Goal: Information Seeking & Learning: Learn about a topic

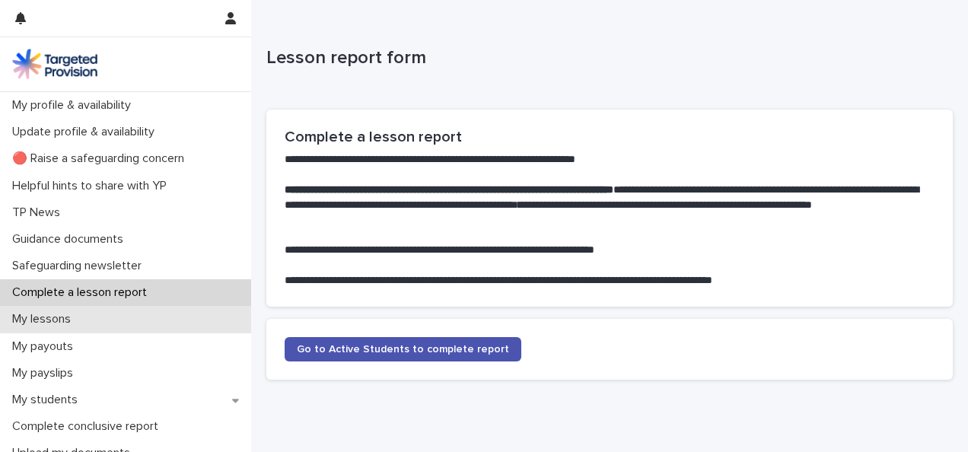
click at [156, 323] on div "My lessons" at bounding box center [125, 319] width 251 height 27
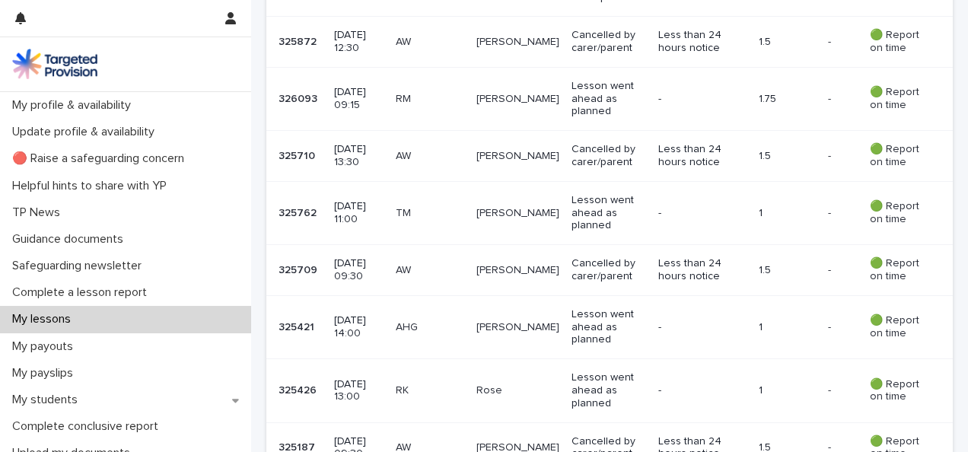
scroll to position [518, 0]
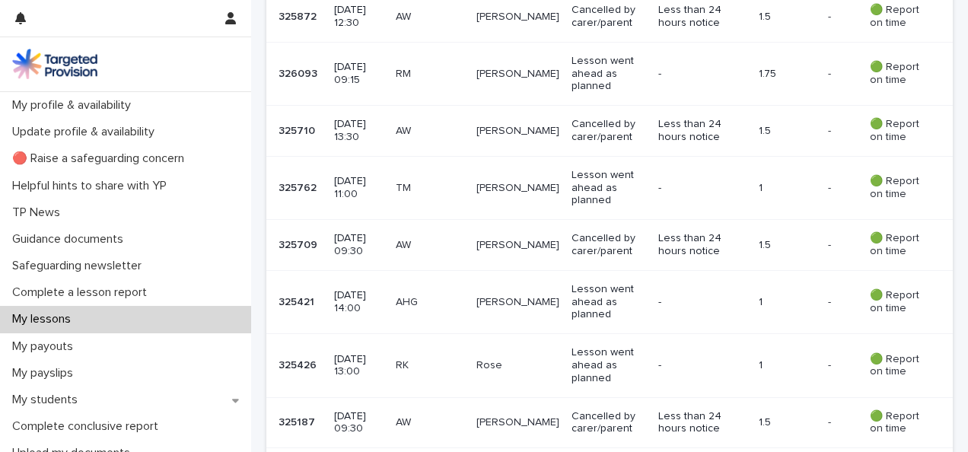
click at [470, 173] on td "TM" at bounding box center [430, 187] width 81 height 63
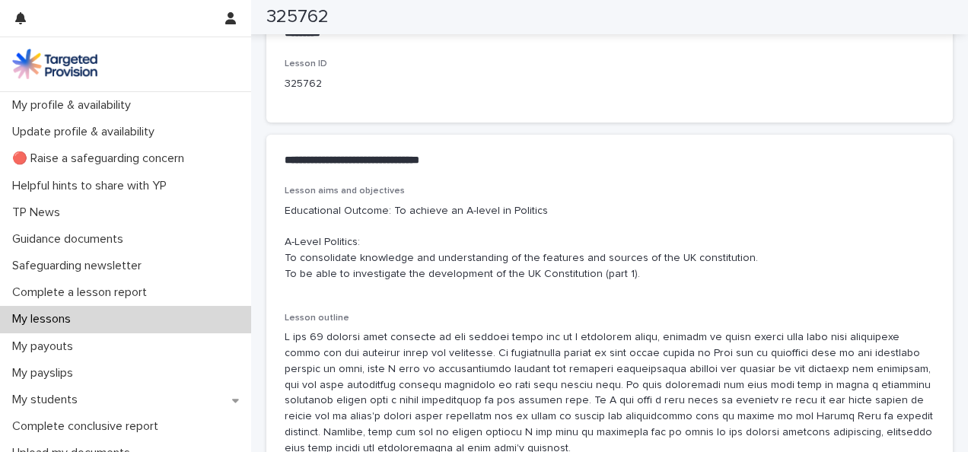
scroll to position [785, 0]
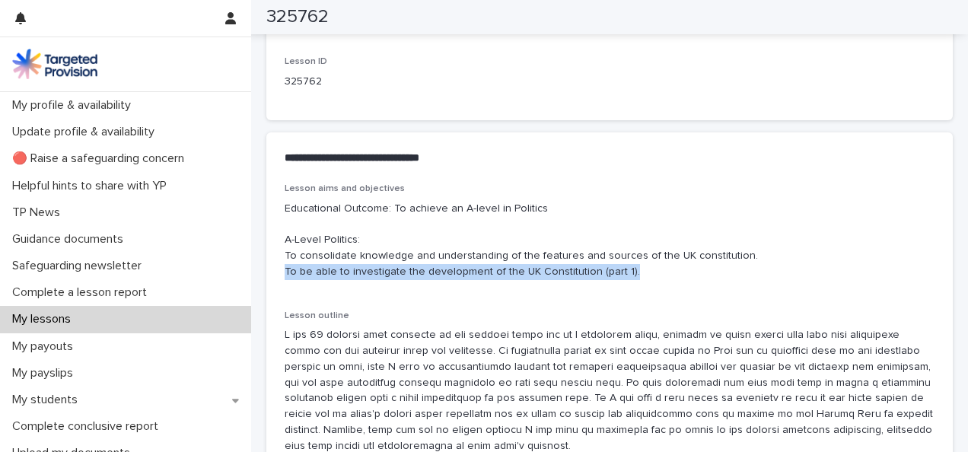
drag, startPoint x: 286, startPoint y: 271, endPoint x: 626, endPoint y: 279, distance: 339.6
click at [626, 279] on p "Educational Outcome: To achieve an A-level in Politics A-Level Politics: To con…" at bounding box center [610, 240] width 650 height 79
drag, startPoint x: 626, startPoint y: 279, endPoint x: 608, endPoint y: 271, distance: 19.1
copy p "To be able to investigate the development of the UK Constitution (part 1)."
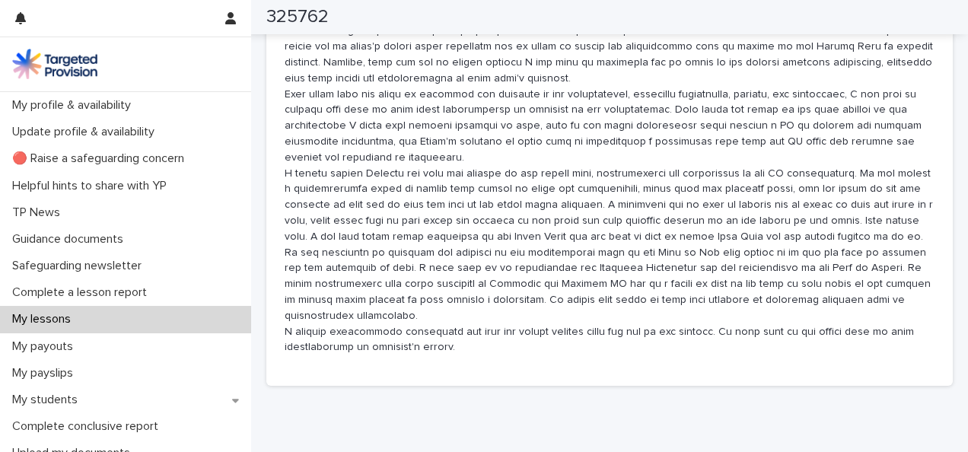
scroll to position [1163, 0]
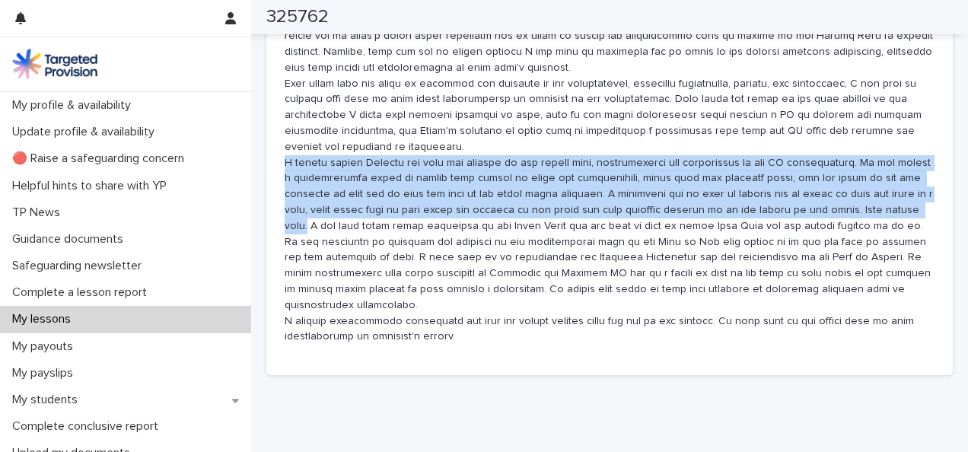
drag, startPoint x: 286, startPoint y: 160, endPoint x: 869, endPoint y: 212, distance: 584.7
click at [869, 212] on p at bounding box center [610, 147] width 650 height 396
drag, startPoint x: 869, startPoint y: 212, endPoint x: 858, endPoint y: 209, distance: 11.1
copy p "T really enjoys History and this was evident in our second task, investigating …"
